Goal: Task Accomplishment & Management: Manage account settings

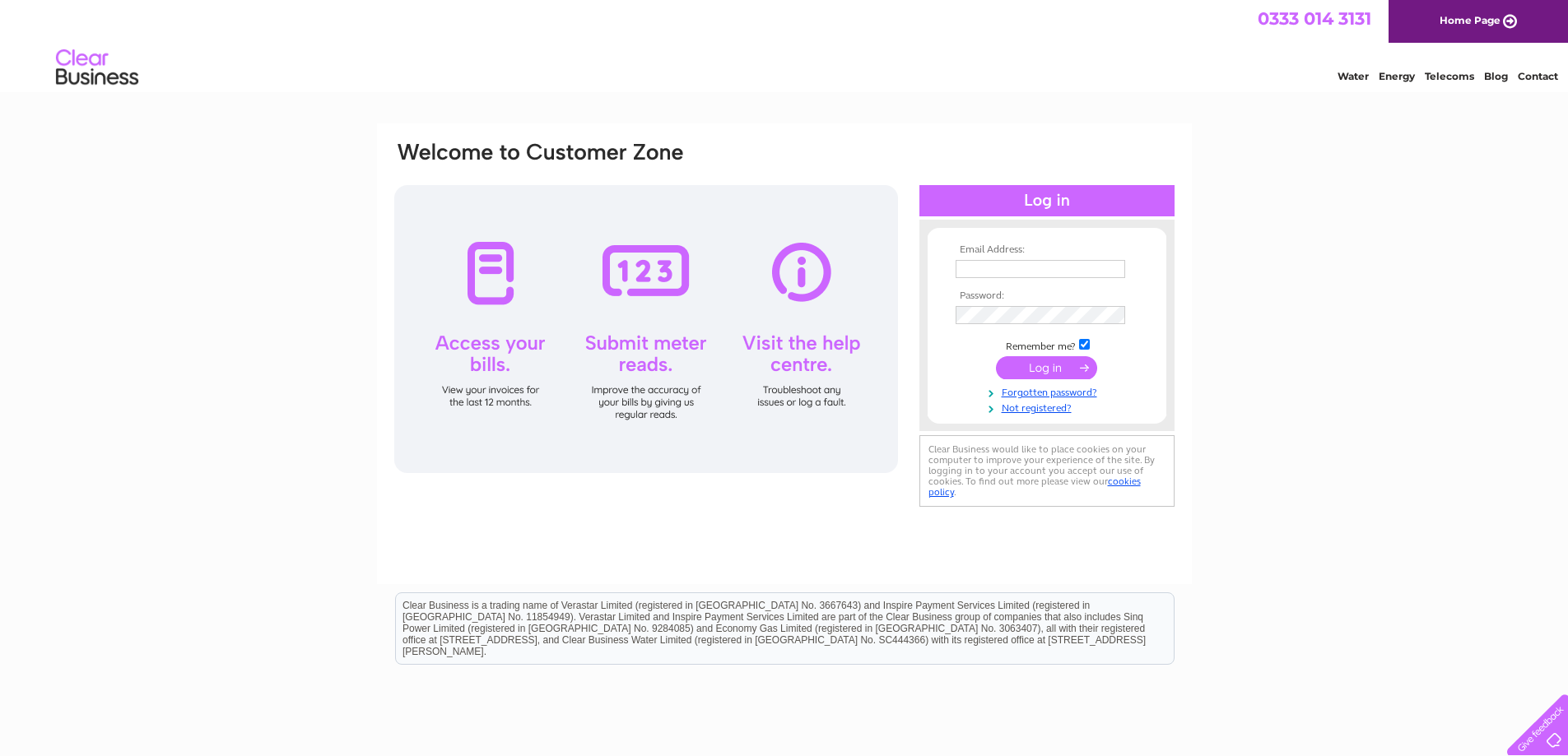
type input "r.e.torrance@hotmail.co.uk"
click at [1051, 366] on input "submit" at bounding box center [1047, 368] width 101 height 23
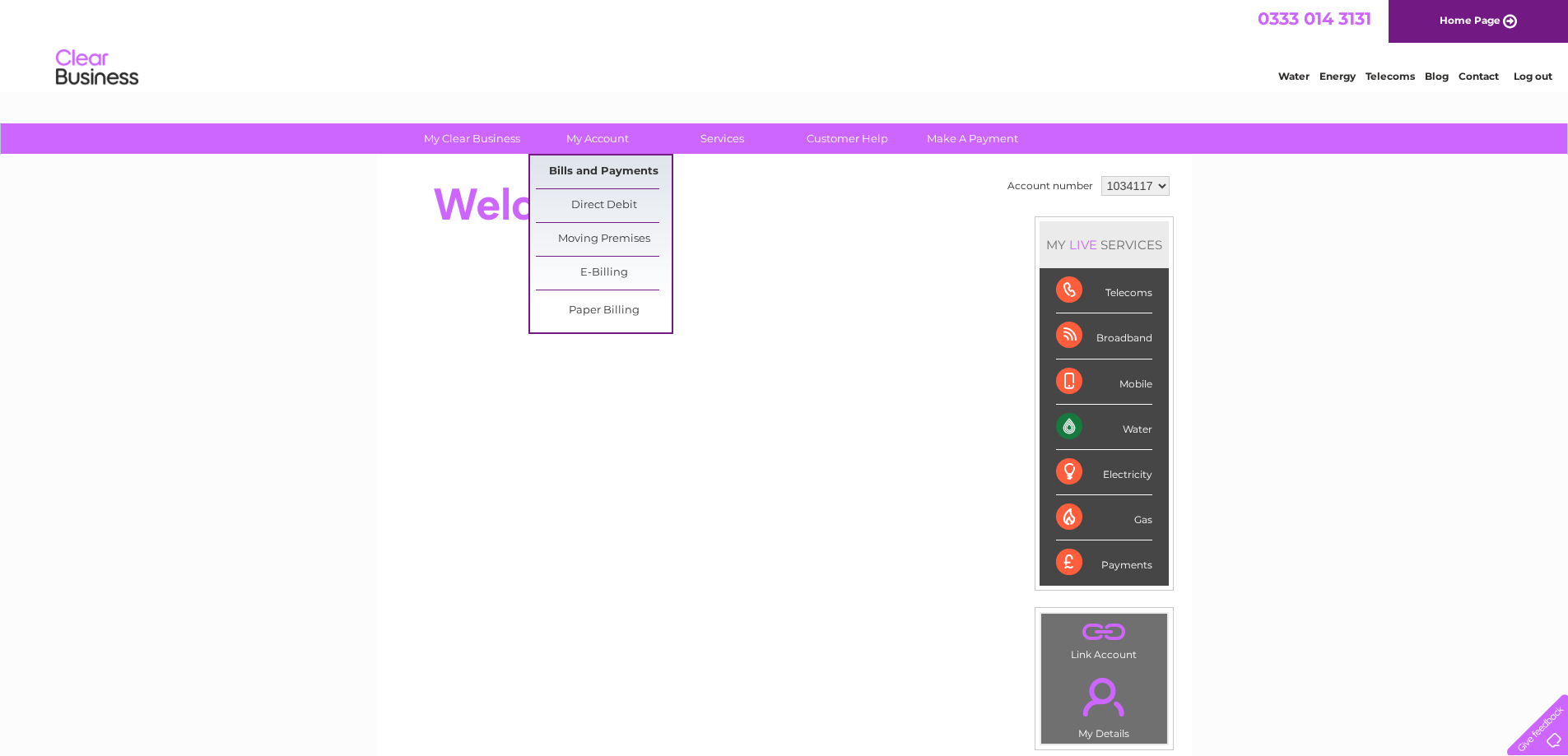
click at [595, 173] on link "Bills and Payments" at bounding box center [604, 172] width 136 height 33
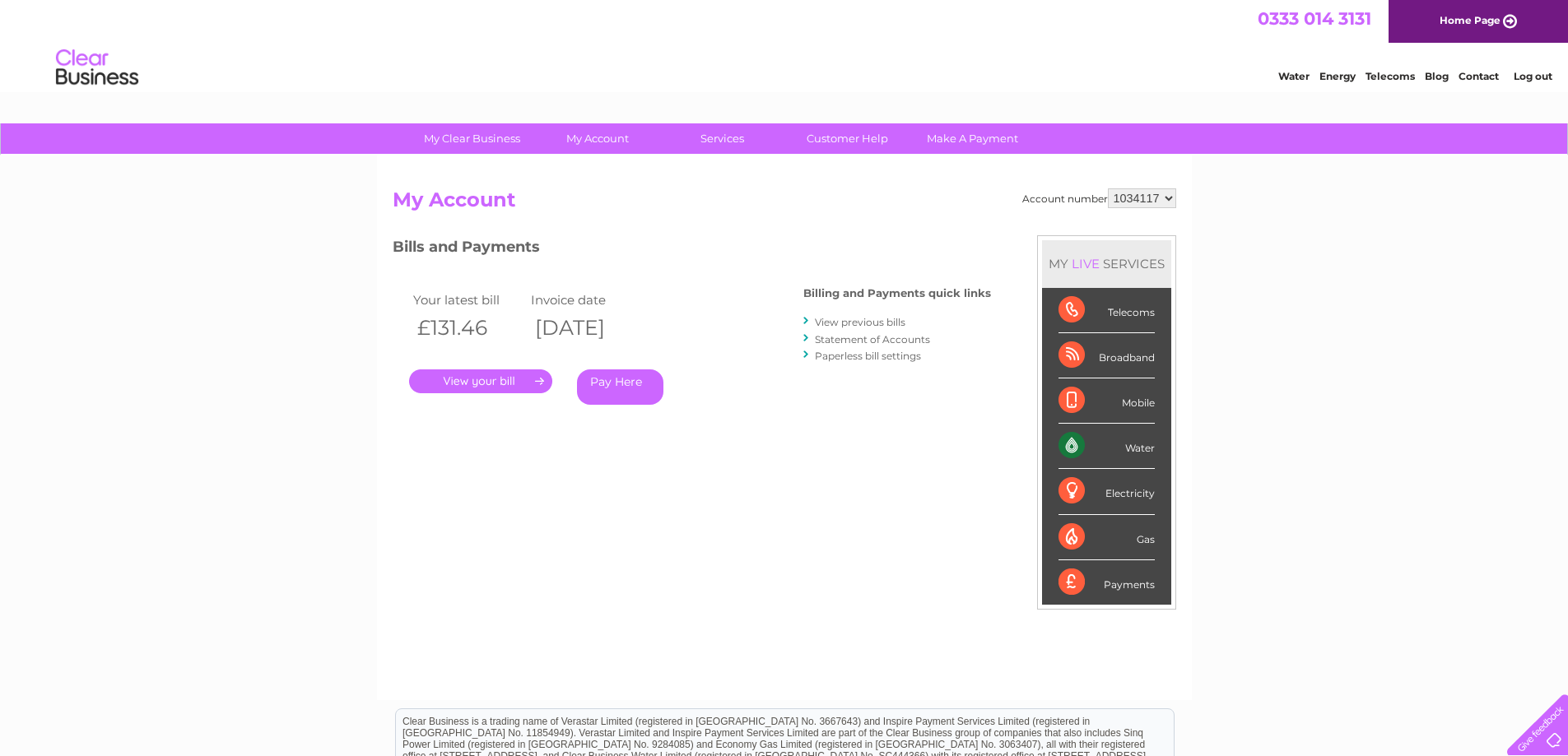
click at [487, 380] on link "." at bounding box center [480, 381] width 143 height 24
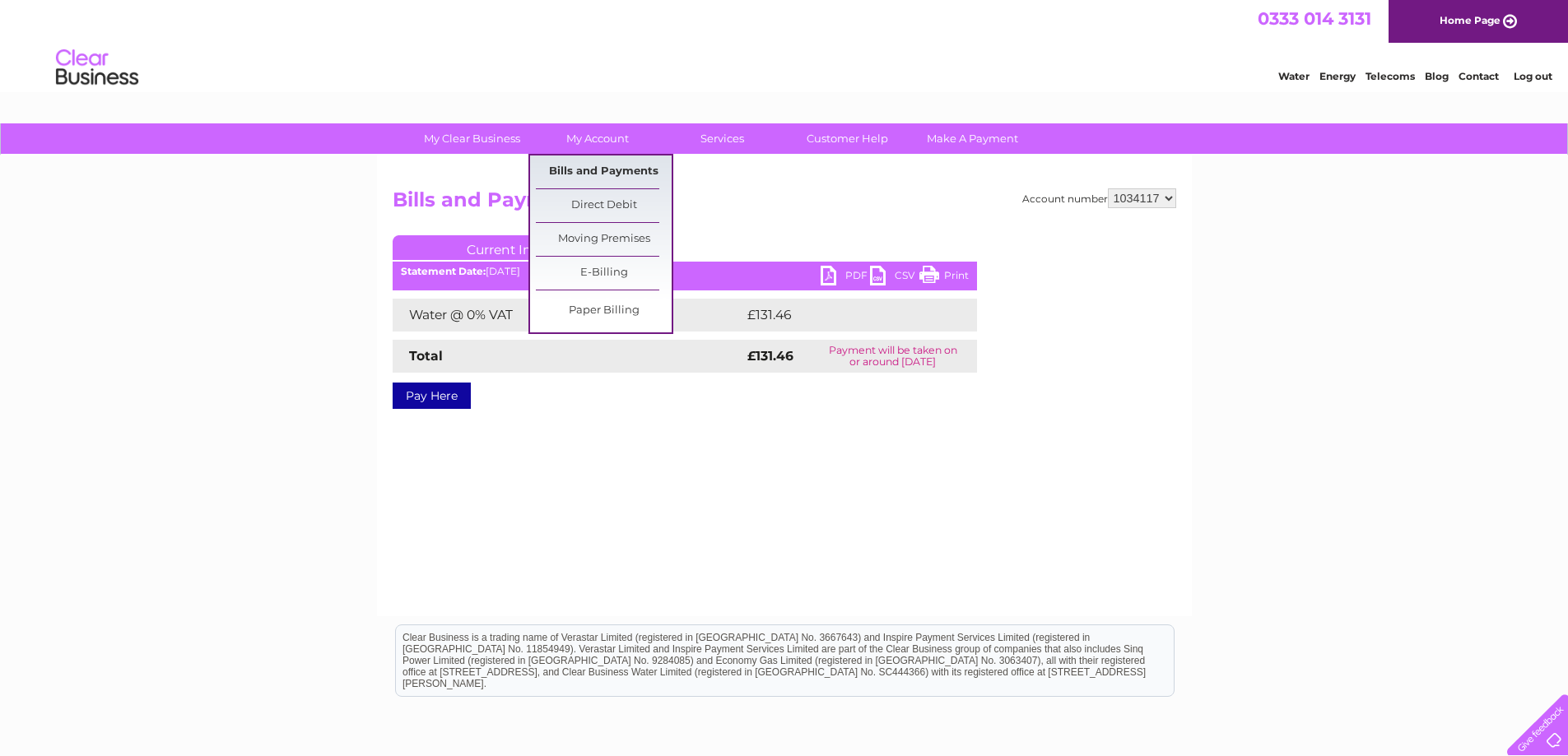
click at [594, 169] on link "Bills and Payments" at bounding box center [604, 172] width 136 height 33
click at [615, 169] on link "Bills and Payments" at bounding box center [604, 172] width 136 height 33
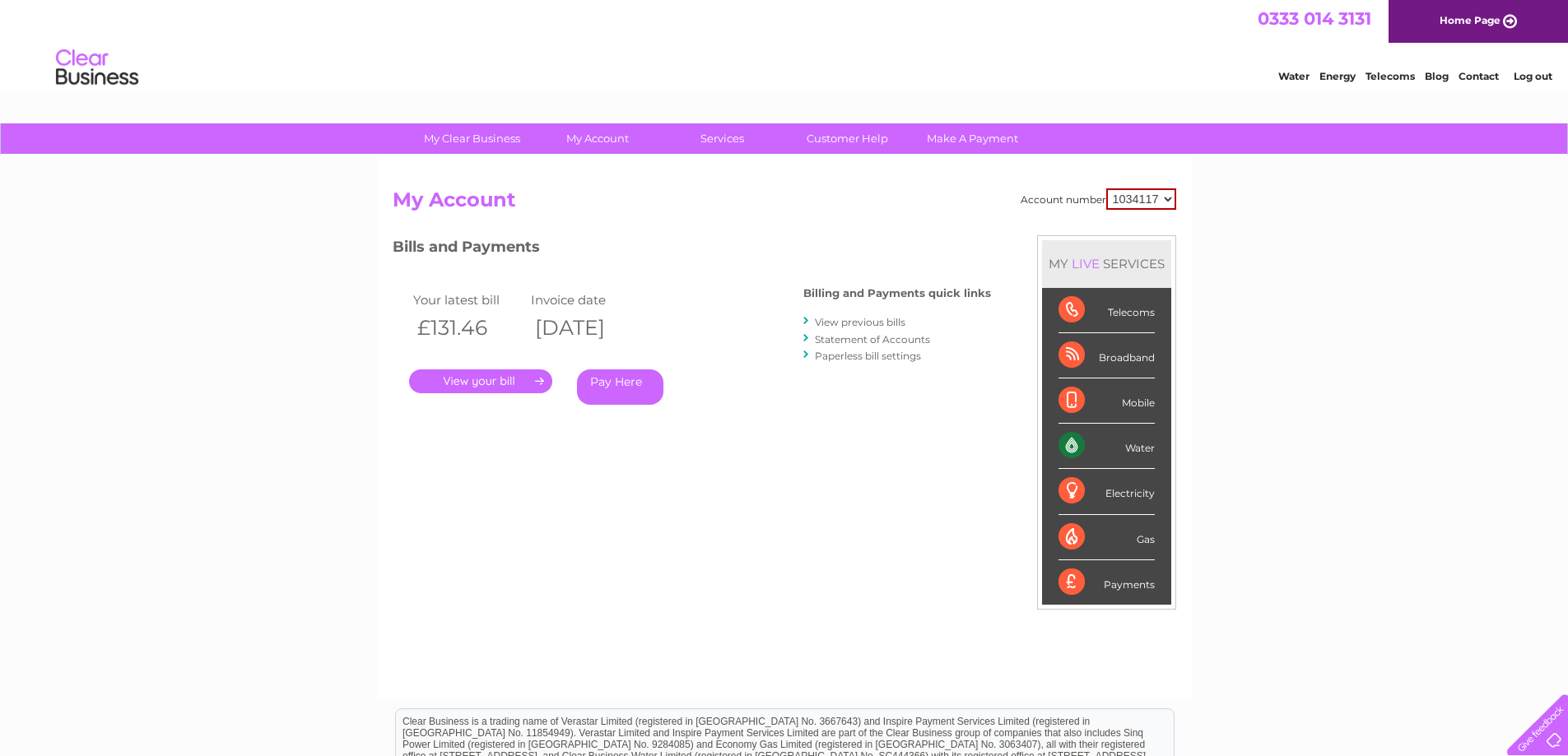
click at [845, 321] on link "View previous bills" at bounding box center [859, 322] width 90 height 13
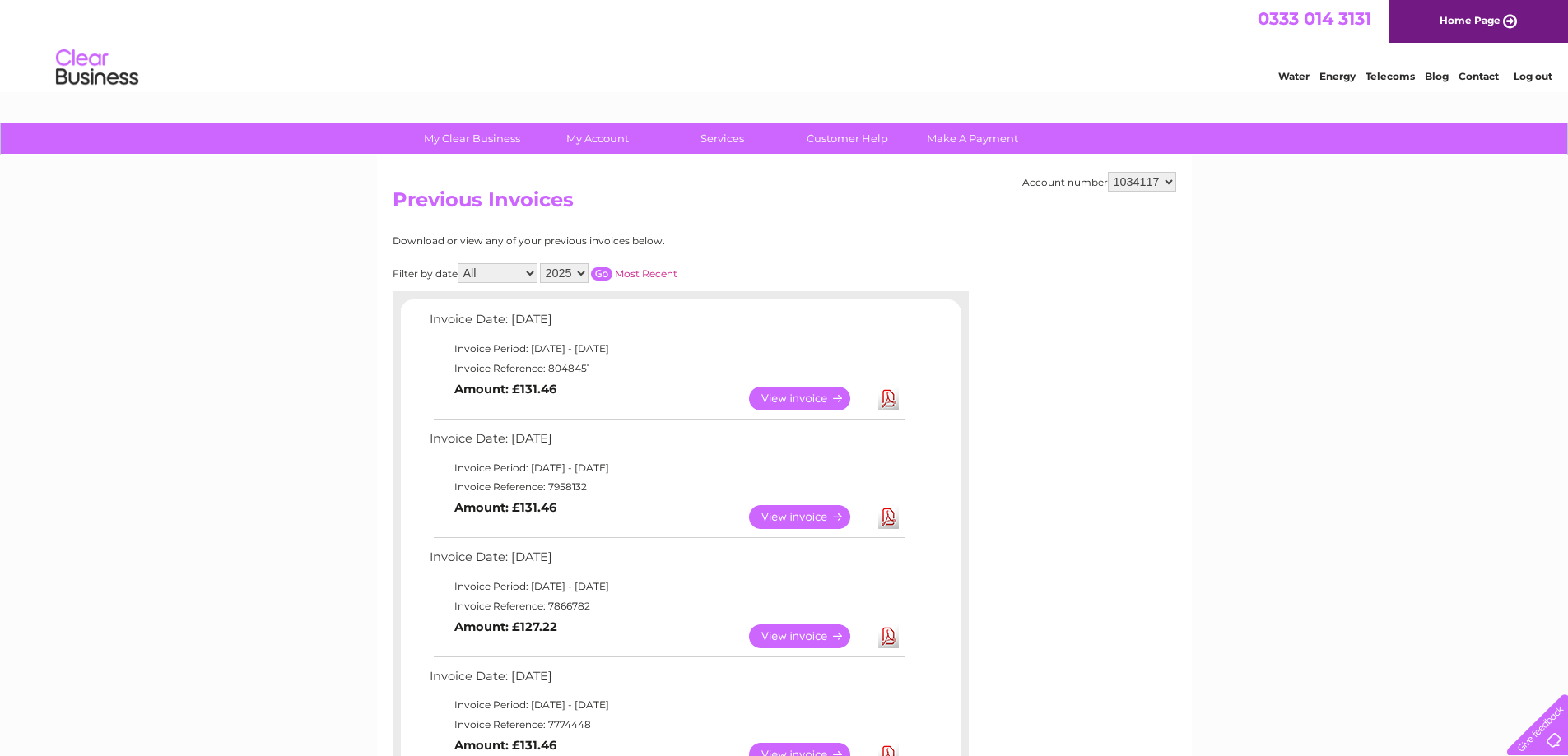
click at [795, 518] on link "View" at bounding box center [809, 516] width 121 height 24
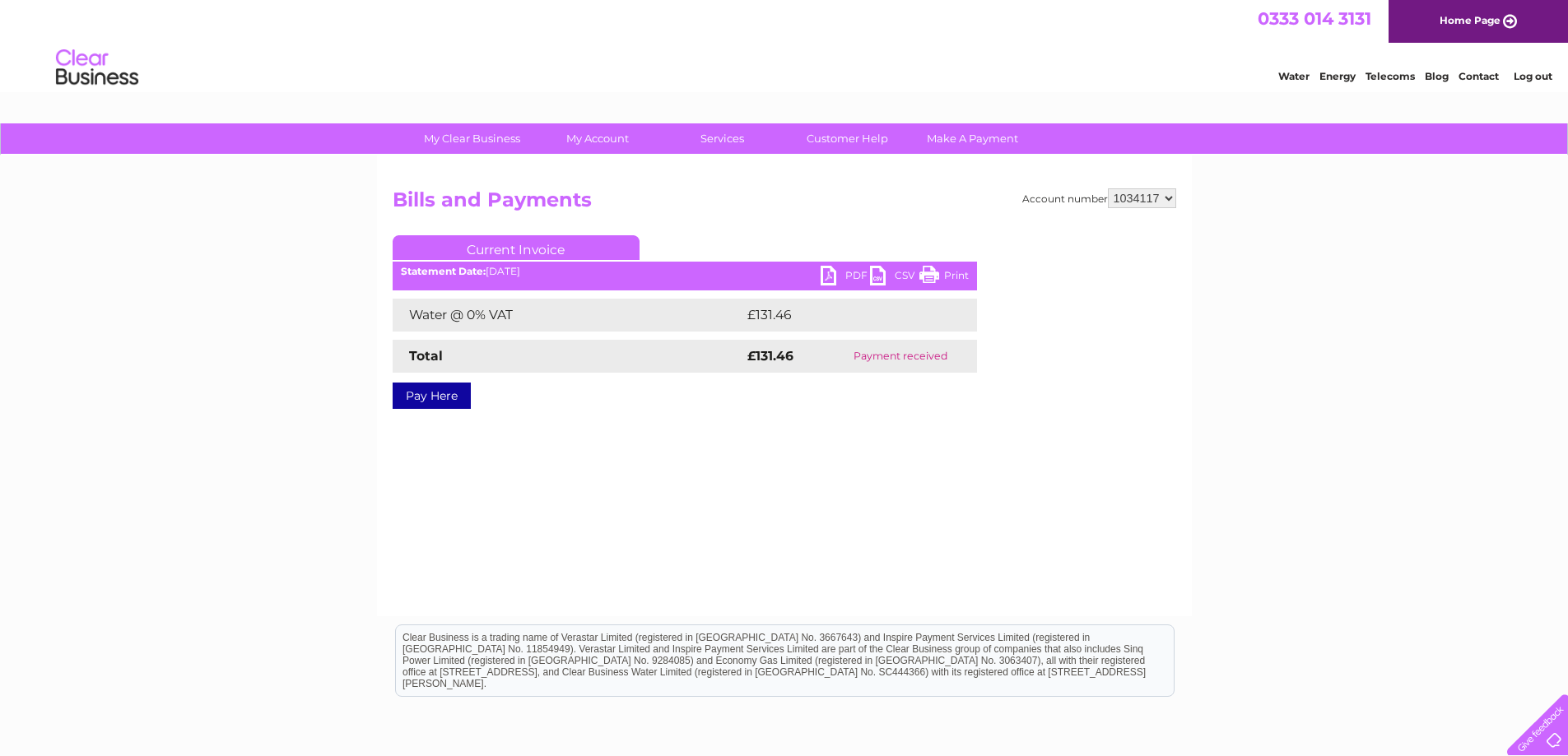
click at [851, 272] on link "PDF" at bounding box center [845, 278] width 50 height 24
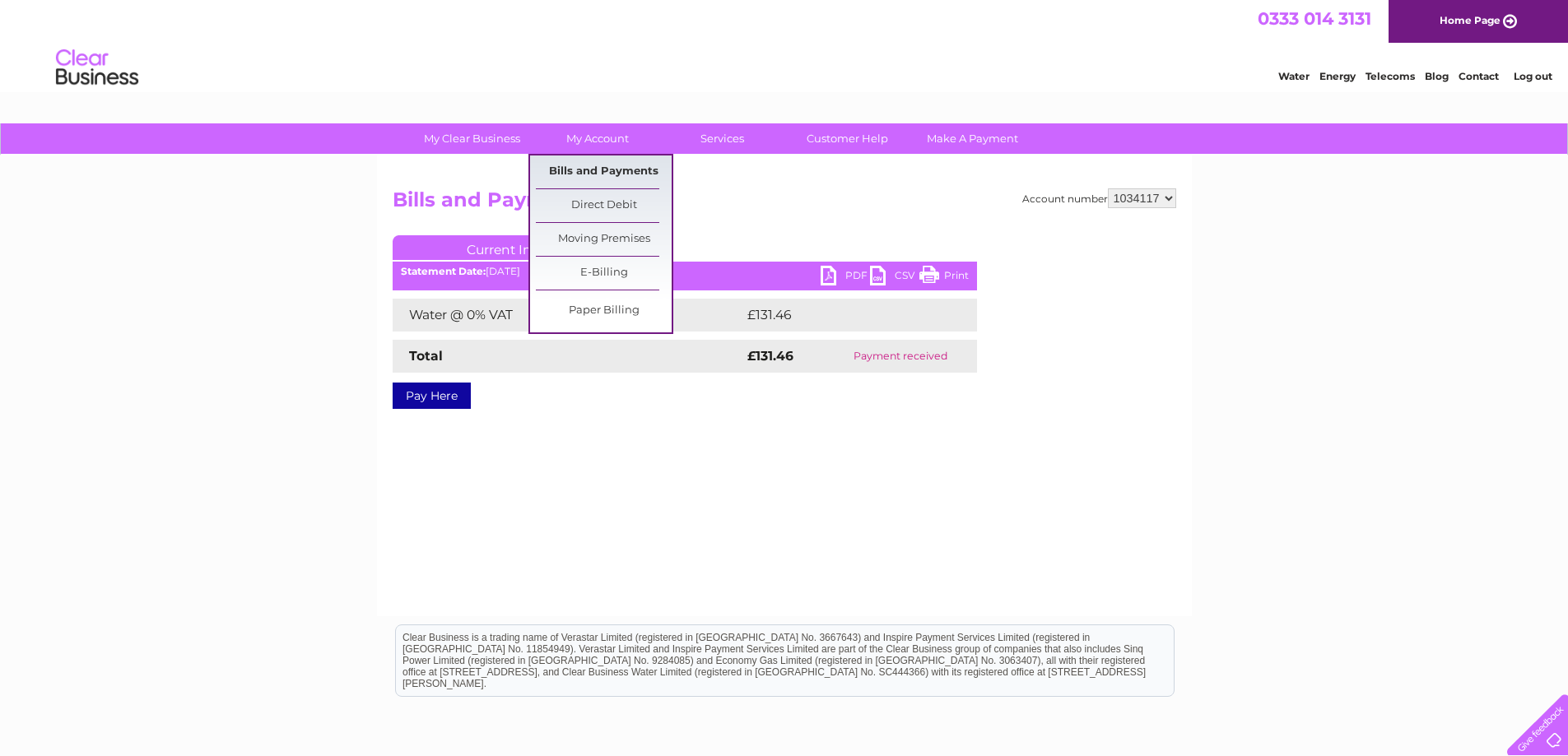
click at [597, 167] on link "Bills and Payments" at bounding box center [604, 172] width 136 height 33
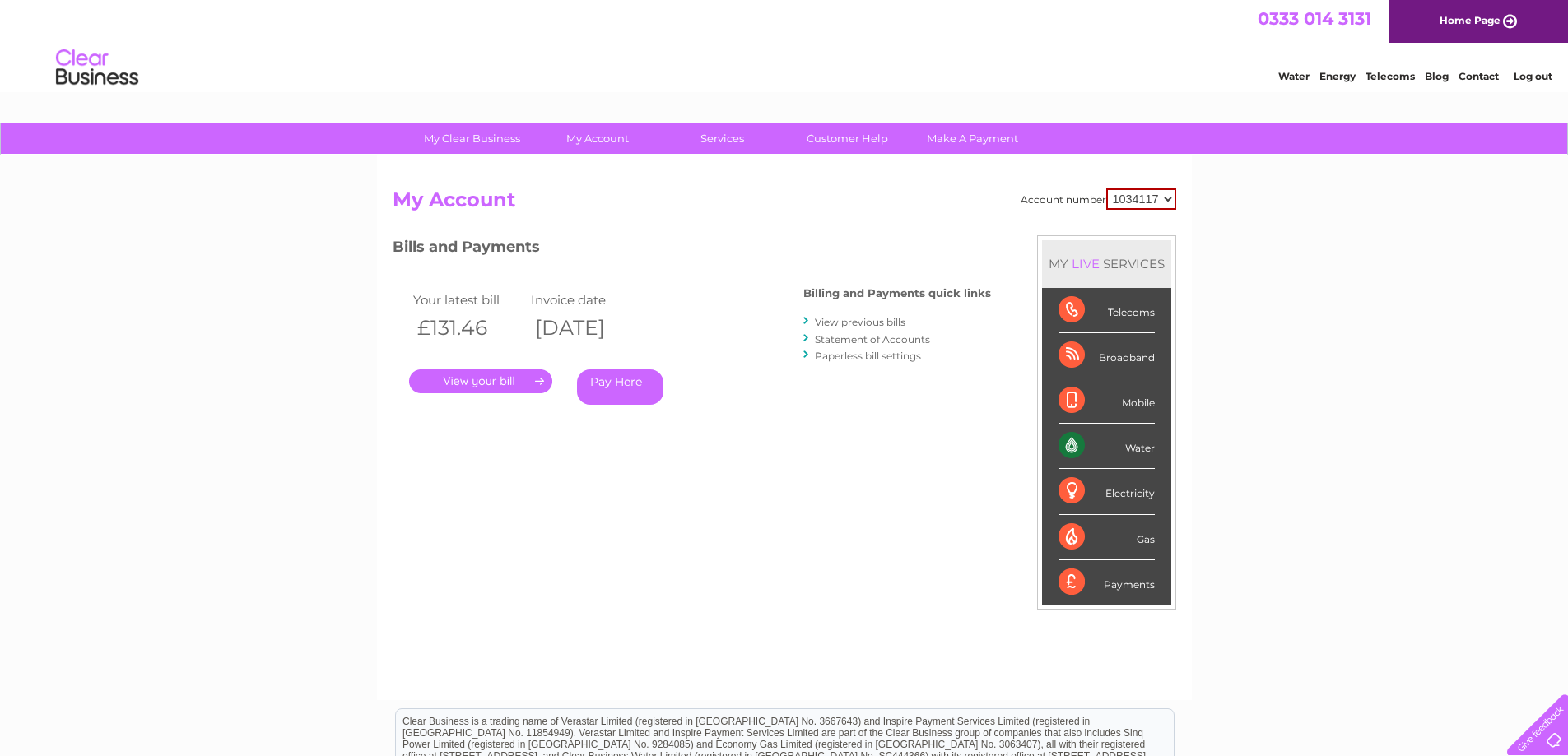
click at [482, 380] on link "." at bounding box center [480, 381] width 143 height 24
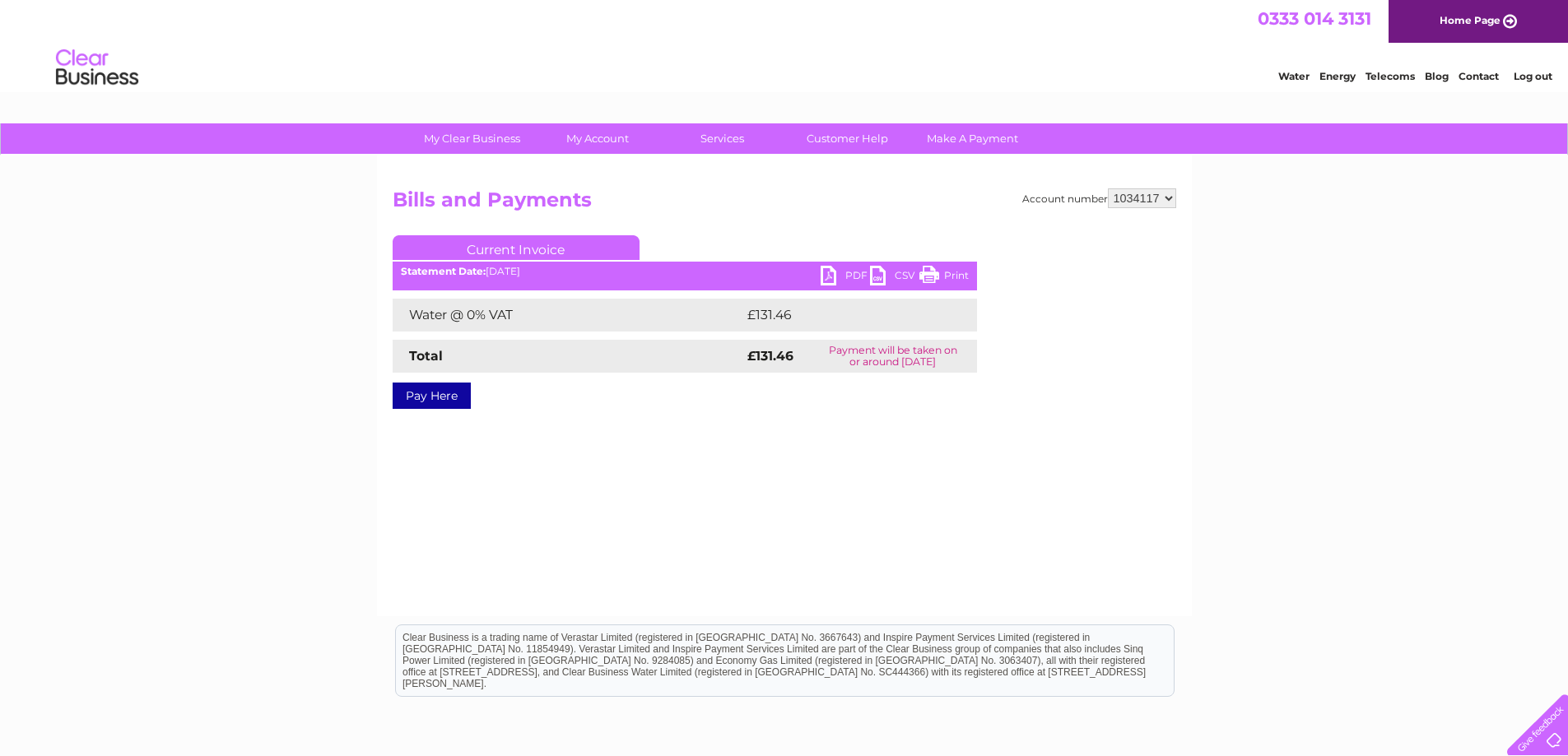
click at [851, 275] on link "PDF" at bounding box center [845, 278] width 50 height 24
